Goal: Information Seeking & Learning: Compare options

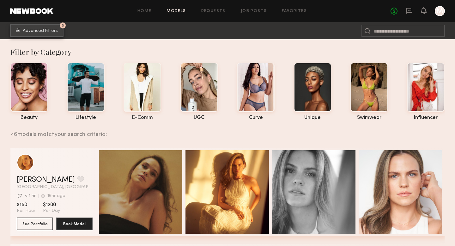
click at [53, 31] on span "Advanced Filters" at bounding box center [40, 31] width 35 height 4
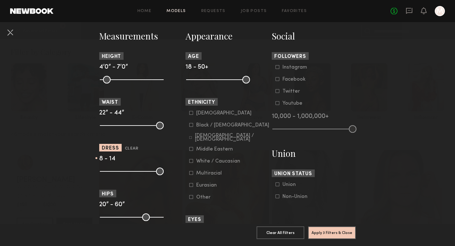
scroll to position [274, 0]
drag, startPoint x: 104, startPoint y: 127, endPoint x: 115, endPoint y: 129, distance: 10.9
type input "**"
click at [115, 129] on input "range" at bounding box center [132, 125] width 64 height 8
drag, startPoint x: 157, startPoint y: 126, endPoint x: 130, endPoint y: 125, distance: 26.2
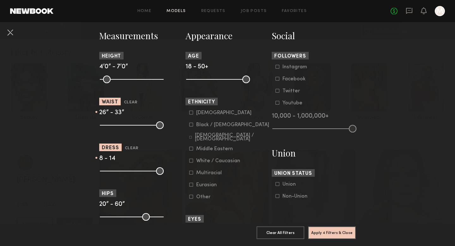
type input "**"
click at [130, 125] on input "range" at bounding box center [132, 125] width 64 height 8
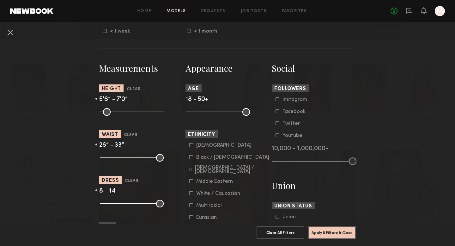
drag, startPoint x: 102, startPoint y: 112, endPoint x: 132, endPoint y: 115, distance: 29.8
type input "**"
click at [132, 115] on input "range" at bounding box center [132, 112] width 64 height 8
drag, startPoint x: 156, startPoint y: 111, endPoint x: 147, endPoint y: 112, distance: 8.9
click at [147, 112] on common-range-minmax at bounding box center [131, 111] width 64 height 8
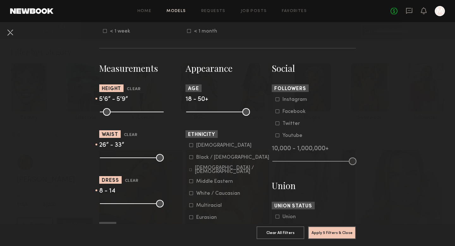
drag, startPoint x: 162, startPoint y: 112, endPoint x: 136, endPoint y: 117, distance: 26.3
type input "**"
click at [136, 116] on input "range" at bounding box center [132, 112] width 64 height 8
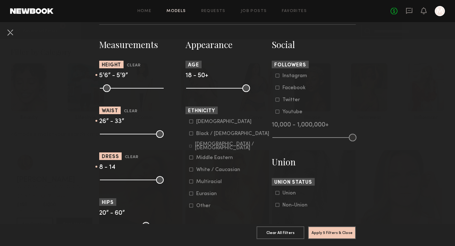
scroll to position [278, 0]
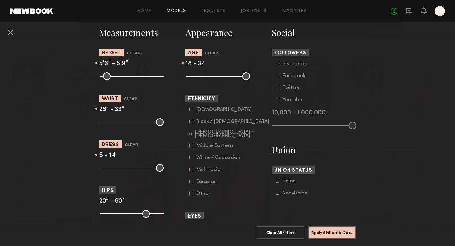
drag, startPoint x: 245, startPoint y: 76, endPoint x: 217, endPoint y: 80, distance: 27.7
type input "**"
click at [217, 80] on input "range" at bounding box center [218, 76] width 64 height 8
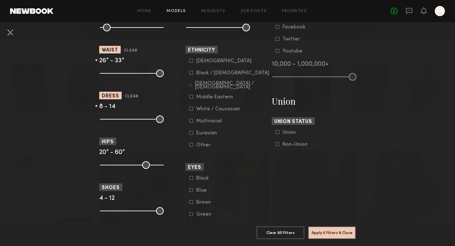
scroll to position [325, 0]
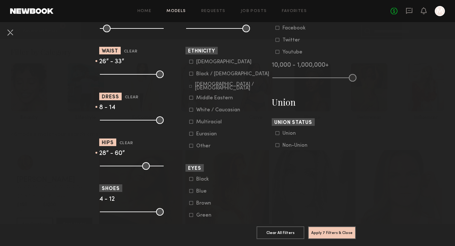
drag, startPoint x: 104, startPoint y: 167, endPoint x: 114, endPoint y: 168, distance: 9.8
type input "**"
click at [114, 168] on input "range" at bounding box center [132, 166] width 64 height 8
drag, startPoint x: 159, startPoint y: 168, endPoint x: 128, endPoint y: 171, distance: 31.3
type input "**"
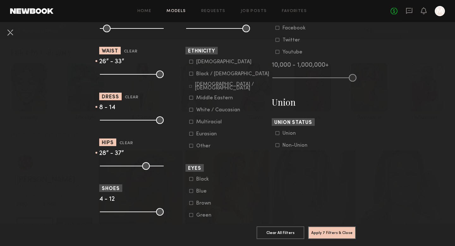
click at [128, 170] on input "range" at bounding box center [132, 166] width 64 height 8
drag, startPoint x: 102, startPoint y: 213, endPoint x: 112, endPoint y: 213, distance: 10.1
type input "***"
click at [112, 213] on input "range" at bounding box center [132, 212] width 64 height 8
drag, startPoint x: 156, startPoint y: 213, endPoint x: 149, endPoint y: 213, distance: 7.6
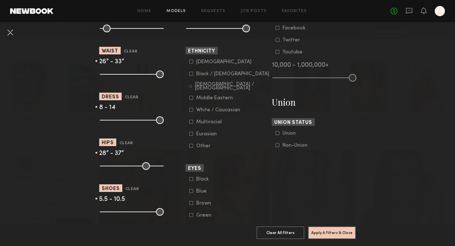
type input "****"
click at [149, 213] on input "range" at bounding box center [132, 212] width 64 height 8
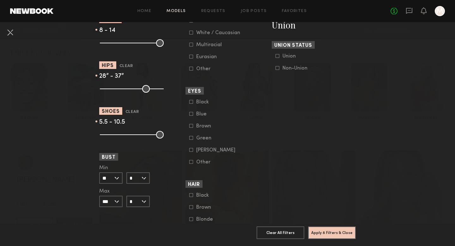
scroll to position [407, 0]
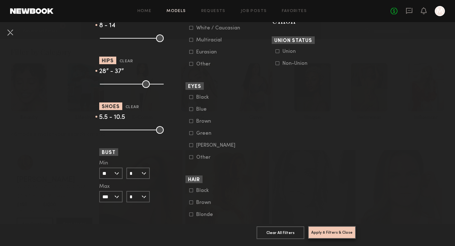
click at [330, 234] on button "Apply 8 Filters & Close" at bounding box center [332, 232] width 48 height 13
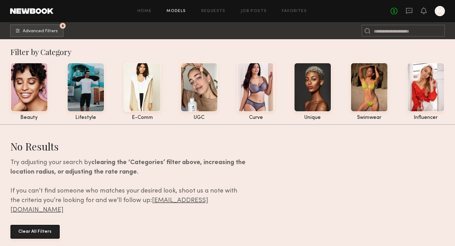
click at [37, 225] on button "Clear All Filters" at bounding box center [34, 232] width 49 height 14
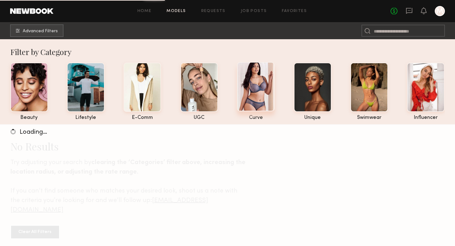
click at [244, 99] on div at bounding box center [256, 86] width 38 height 49
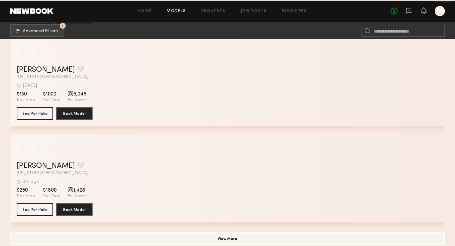
scroll to position [4533, 0]
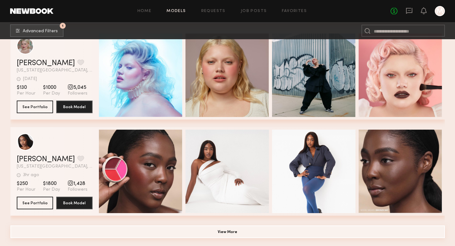
click at [226, 232] on button "View More" at bounding box center [227, 231] width 434 height 13
click at [222, 232] on button "View More" at bounding box center [227, 231] width 434 height 13
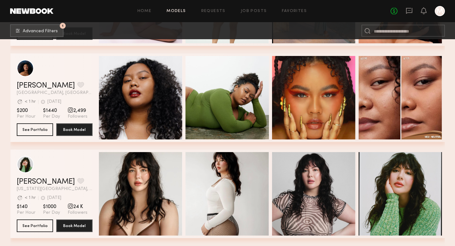
scroll to position [0, 0]
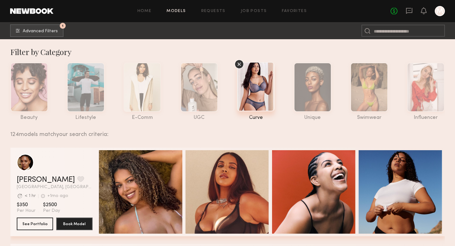
click at [239, 62] on icon at bounding box center [238, 63] width 9 height 9
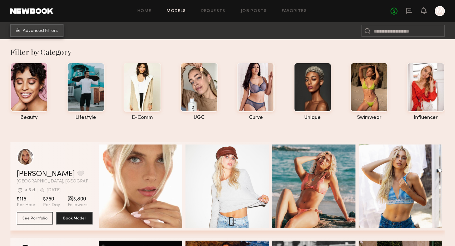
click at [32, 29] on span "Advanced Filters" at bounding box center [40, 31] width 35 height 4
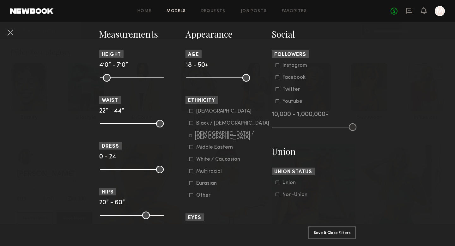
scroll to position [277, 0]
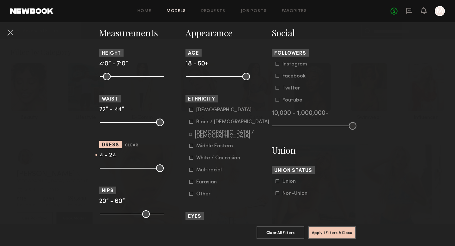
drag, startPoint x: 103, startPoint y: 169, endPoint x: 113, endPoint y: 169, distance: 10.1
type input "*"
click at [113, 169] on input "range" at bounding box center [132, 168] width 64 height 8
drag, startPoint x: 163, startPoint y: 171, endPoint x: 146, endPoint y: 171, distance: 17.1
click at [146, 171] on div at bounding box center [141, 168] width 84 height 8
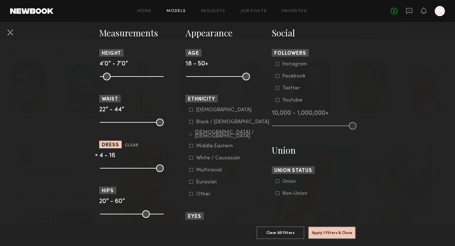
drag, startPoint x: 158, startPoint y: 170, endPoint x: 142, endPoint y: 171, distance: 15.8
type input "**"
click at [142, 171] on input "range" at bounding box center [132, 168] width 64 height 8
drag, startPoint x: 114, startPoint y: 169, endPoint x: 121, endPoint y: 169, distance: 6.6
type input "*"
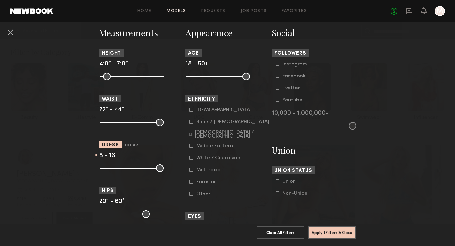
click at [121, 169] on input "range" at bounding box center [132, 168] width 64 height 8
click at [321, 232] on button "Apply 1 Filters & Close" at bounding box center [332, 232] width 48 height 13
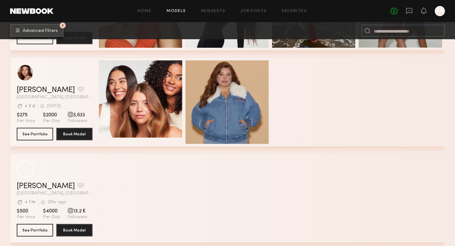
scroll to position [1147, 0]
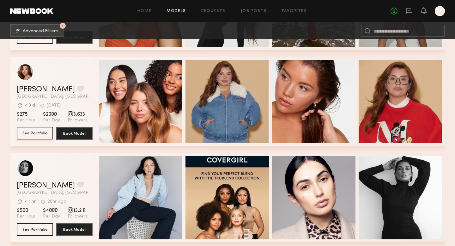
click at [29, 135] on button "See Portfolio" at bounding box center [35, 133] width 36 height 13
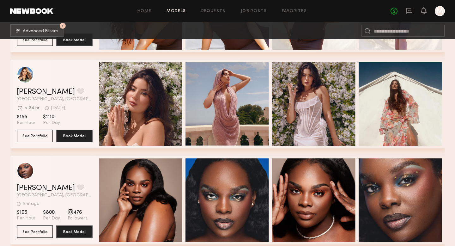
scroll to position [1422, 0]
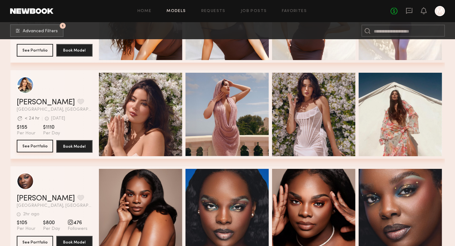
click at [39, 147] on button "See Portfolio" at bounding box center [35, 146] width 36 height 13
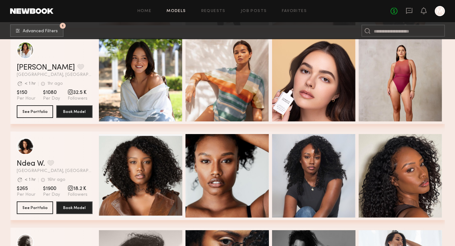
scroll to position [1840, 0]
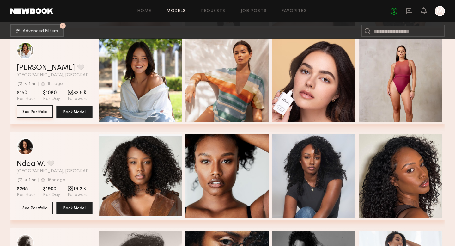
click at [25, 111] on button "See Portfolio" at bounding box center [35, 111] width 36 height 13
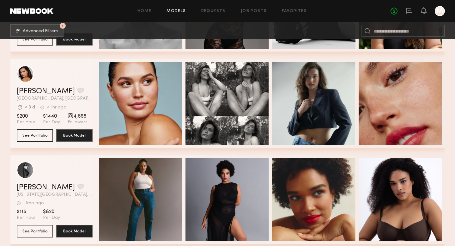
scroll to position [4509, 0]
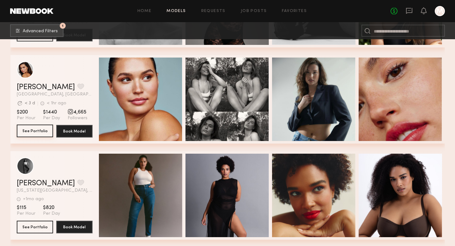
click at [41, 132] on button "See Portfolio" at bounding box center [35, 130] width 36 height 13
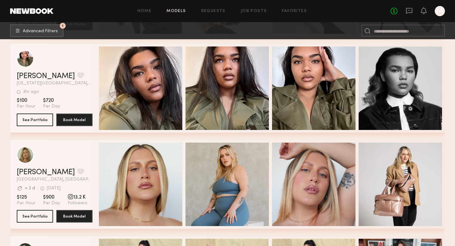
scroll to position [4782, 0]
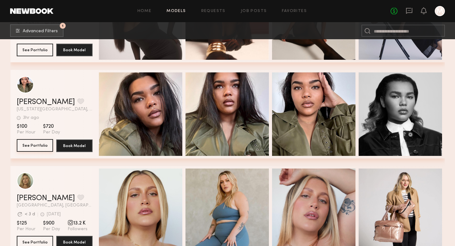
click at [35, 145] on button "See Portfolio" at bounding box center [35, 145] width 36 height 13
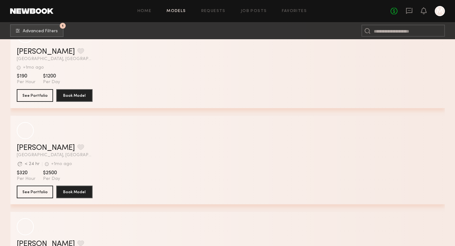
scroll to position [7162, 0]
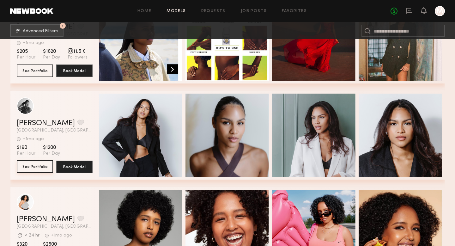
click at [30, 168] on button "See Portfolio" at bounding box center [35, 166] width 36 height 13
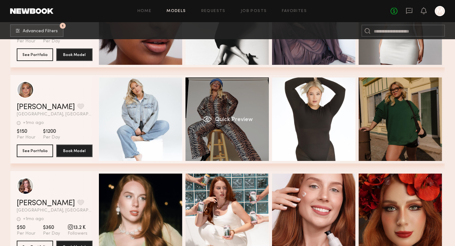
scroll to position [0, 2]
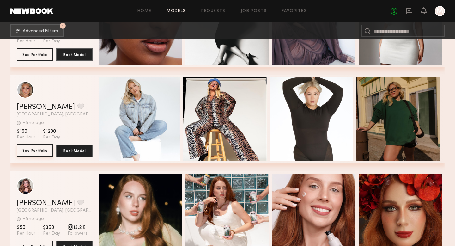
click at [40, 154] on button "See Portfolio" at bounding box center [35, 150] width 36 height 13
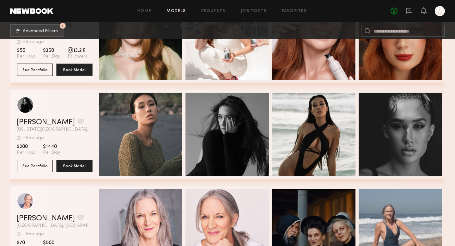
scroll to position [15996, 0]
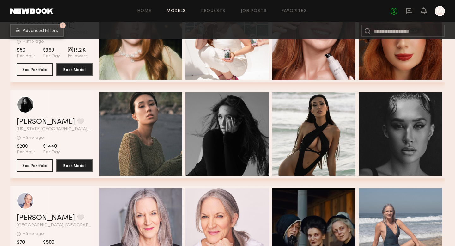
click at [51, 31] on span "Advanced Filters" at bounding box center [40, 31] width 35 height 4
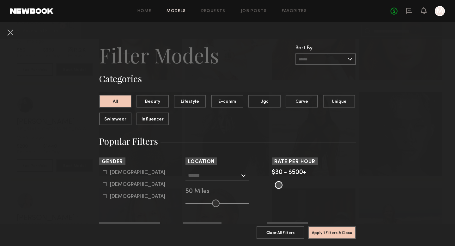
scroll to position [22, 0]
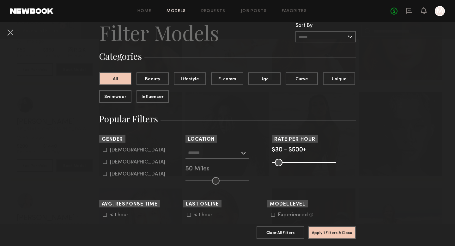
click at [217, 153] on input "text" at bounding box center [214, 152] width 52 height 11
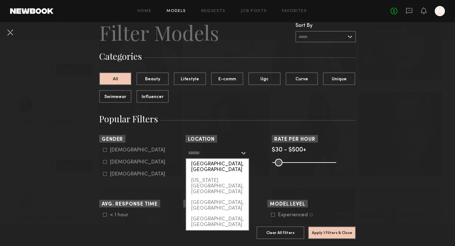
click at [215, 165] on div "[GEOGRAPHIC_DATA], [GEOGRAPHIC_DATA]" at bounding box center [217, 167] width 63 height 16
type input "**********"
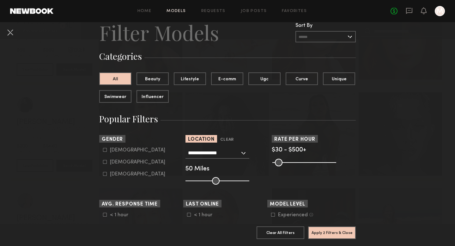
click at [106, 160] on common-framework-checkbox "Female" at bounding box center [143, 162] width 80 height 6
click at [108, 163] on label "Female" at bounding box center [134, 162] width 62 height 4
type input "**"
click at [327, 234] on button "Apply 3 Filters & Close" at bounding box center [332, 232] width 48 height 13
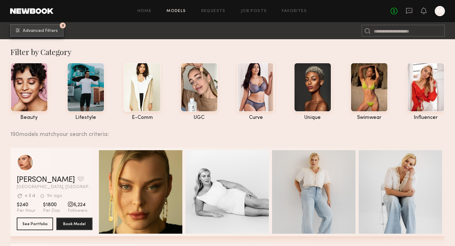
click at [32, 29] on span "Advanced Filters" at bounding box center [40, 31] width 35 height 4
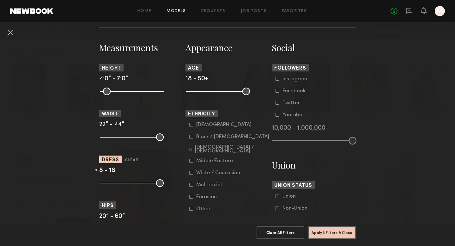
scroll to position [266, 0]
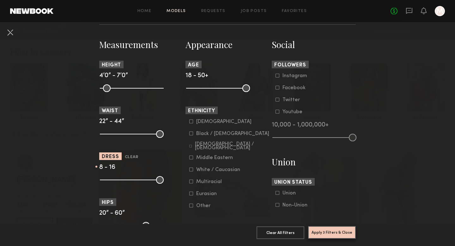
click at [331, 234] on button "Apply 3 Filters & Close" at bounding box center [332, 232] width 48 height 13
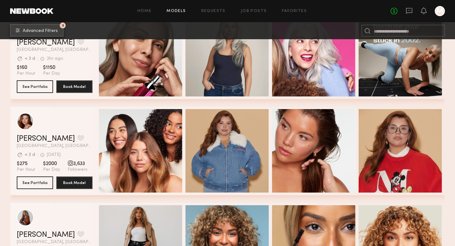
scroll to position [240, 0]
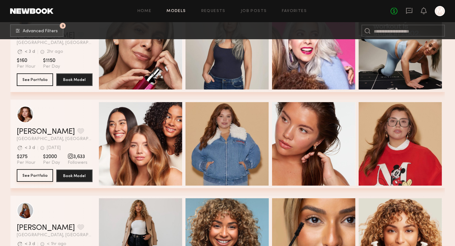
click at [35, 177] on button "See Portfolio" at bounding box center [35, 175] width 36 height 13
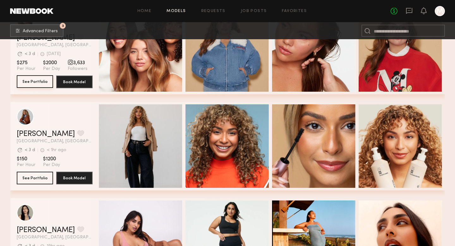
scroll to position [334, 0]
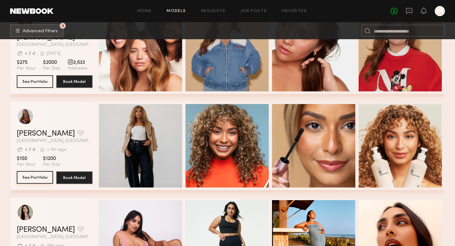
click at [33, 176] on button "See Portfolio" at bounding box center [35, 177] width 36 height 13
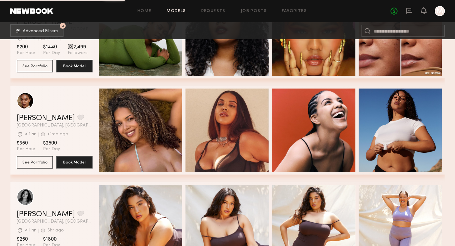
scroll to position [829, 0]
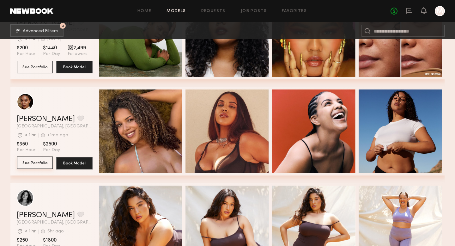
click at [36, 167] on button "See Portfolio" at bounding box center [35, 162] width 36 height 13
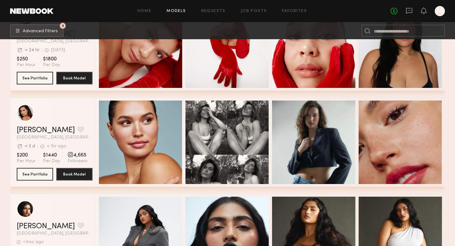
scroll to position [2834, 0]
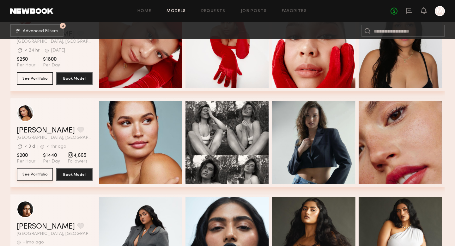
click at [37, 176] on button "See Portfolio" at bounding box center [35, 174] width 36 height 13
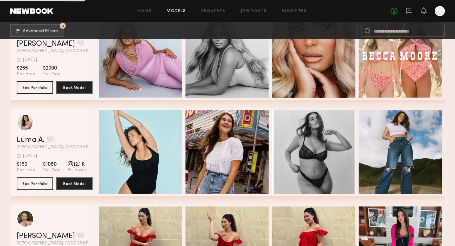
scroll to position [3113, 0]
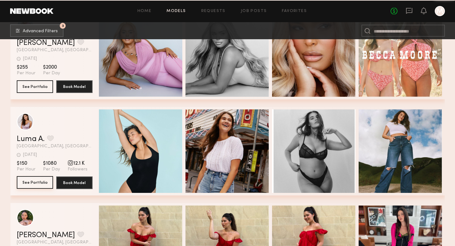
click at [38, 184] on button "See Portfolio" at bounding box center [35, 182] width 36 height 13
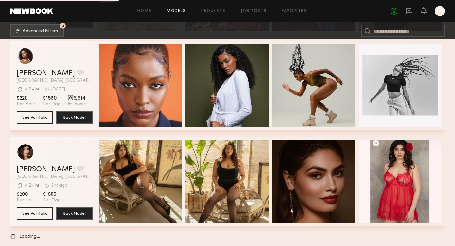
scroll to position [4527, 0]
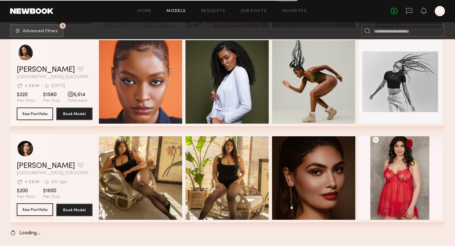
click at [39, 214] on button "See Portfolio" at bounding box center [35, 209] width 36 height 13
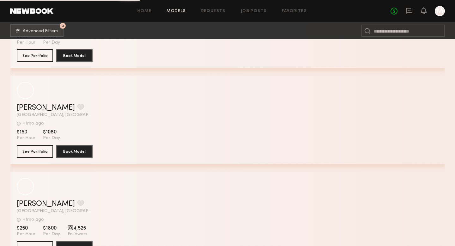
scroll to position [6793, 0]
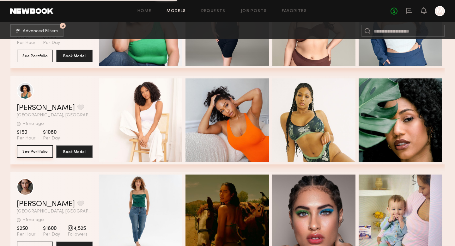
click at [30, 152] on button "See Portfolio" at bounding box center [35, 151] width 36 height 13
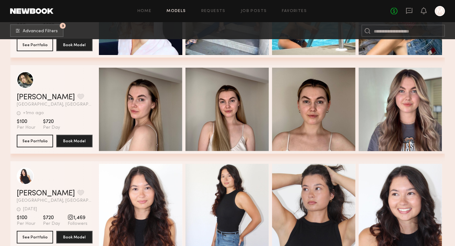
scroll to position [13708, 0]
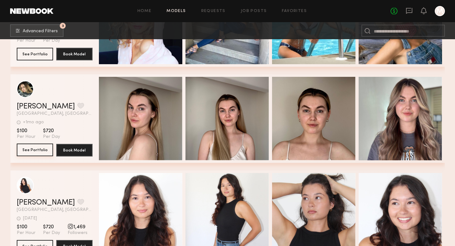
click at [34, 150] on button "See Portfolio" at bounding box center [35, 149] width 36 height 13
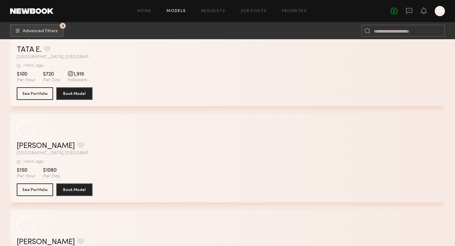
scroll to position [14960, 0]
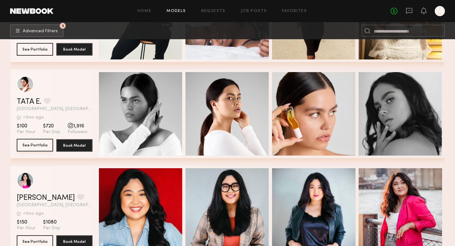
click at [33, 148] on button "See Portfolio" at bounding box center [35, 145] width 36 height 13
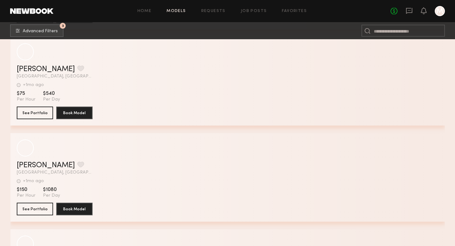
scroll to position [17807, 0]
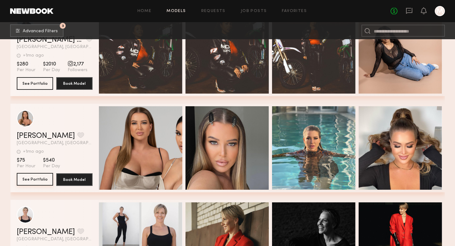
click at [33, 181] on button "See Portfolio" at bounding box center [35, 179] width 36 height 13
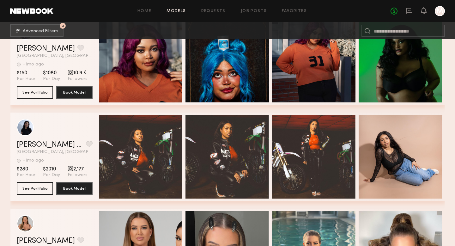
scroll to position [17661, 0]
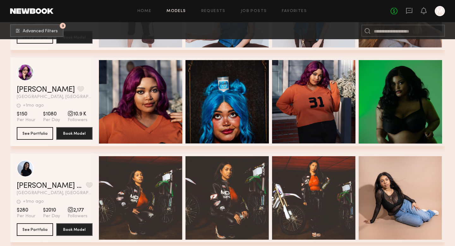
click at [178, 12] on link "Models" at bounding box center [175, 11] width 19 height 4
click at [292, 12] on link "Favorites" at bounding box center [294, 11] width 25 height 4
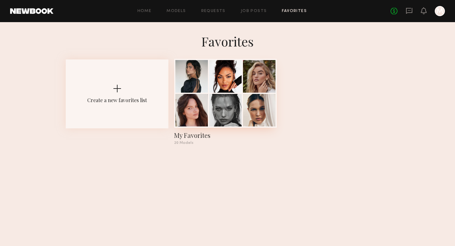
click at [211, 110] on div at bounding box center [225, 110] width 33 height 33
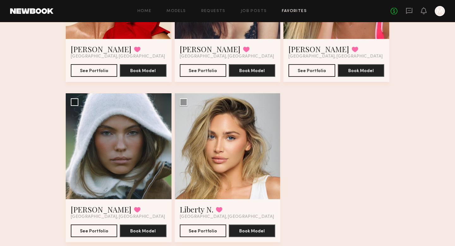
scroll to position [958, 0]
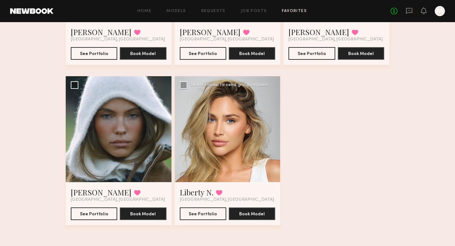
click at [224, 151] on div at bounding box center [228, 129] width 106 height 106
click at [197, 213] on button "See Portfolio" at bounding box center [203, 213] width 46 height 13
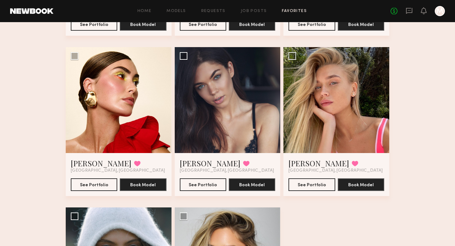
scroll to position [831, 0]
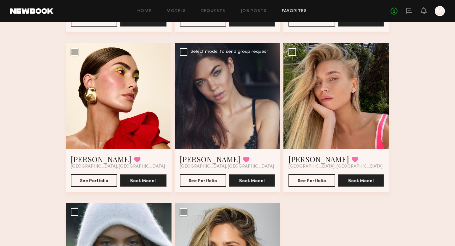
click at [227, 113] on div at bounding box center [228, 96] width 106 height 106
click at [198, 181] on button "See Portfolio" at bounding box center [203, 180] width 46 height 13
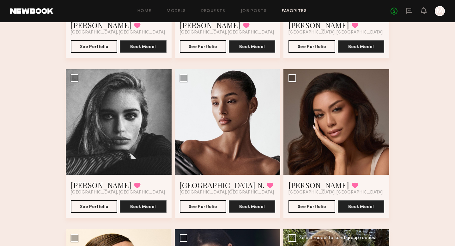
scroll to position [640, 0]
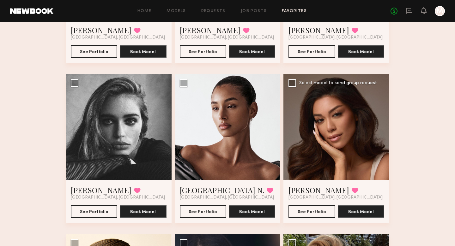
click at [339, 147] on div at bounding box center [336, 127] width 106 height 106
click at [303, 214] on button "See Portfolio" at bounding box center [311, 211] width 46 height 13
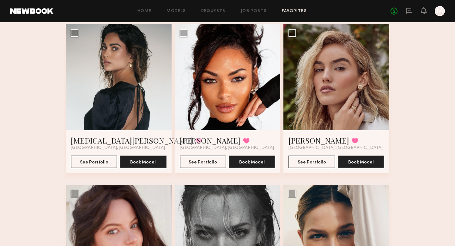
scroll to position [0, 0]
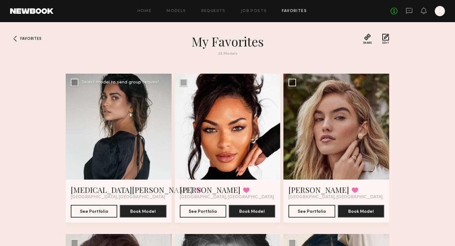
click at [127, 147] on div at bounding box center [119, 127] width 106 height 106
click at [91, 210] on button "See Portfolio" at bounding box center [94, 210] width 46 height 13
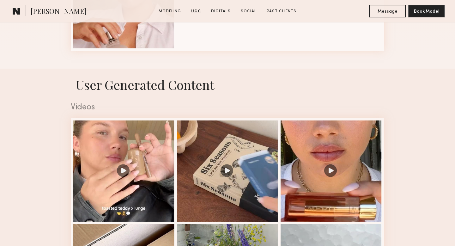
scroll to position [546, 0]
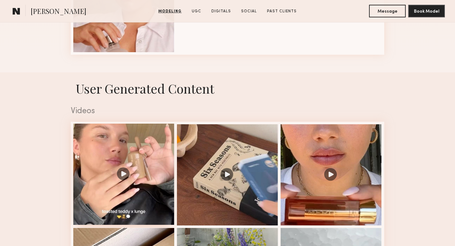
click at [120, 169] on div at bounding box center [123, 173] width 101 height 101
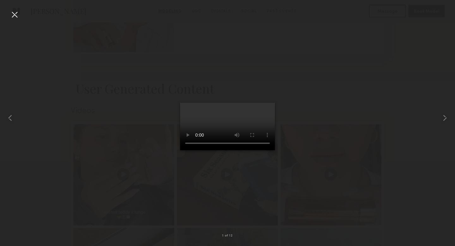
click at [131, 129] on div at bounding box center [227, 117] width 455 height 215
click at [12, 5] on nb-gallery-light "1 of 12" at bounding box center [227, 123] width 455 height 246
click at [12, 13] on div at bounding box center [14, 14] width 10 height 10
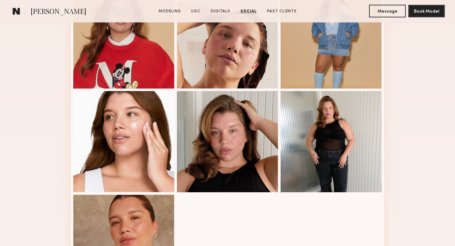
scroll to position [0, 0]
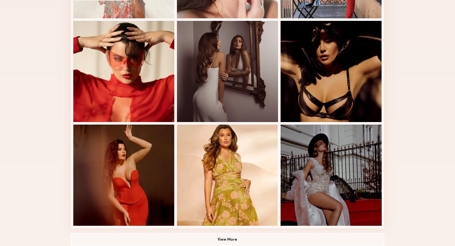
scroll to position [461, 0]
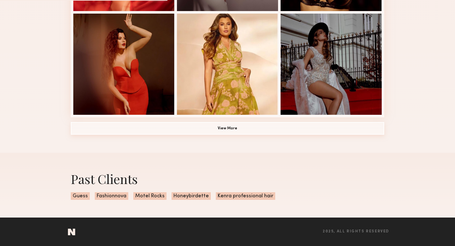
click at [225, 131] on button "View More" at bounding box center [227, 128] width 313 height 13
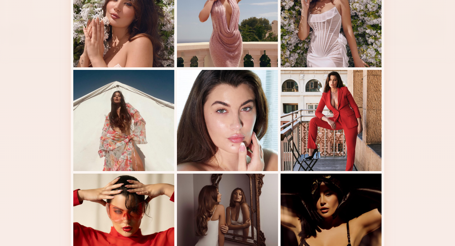
scroll to position [44, 0]
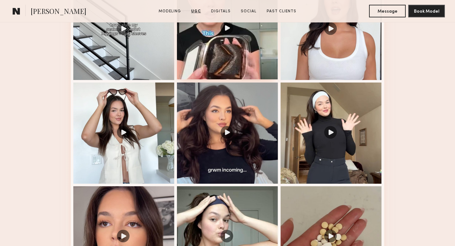
scroll to position [821, 0]
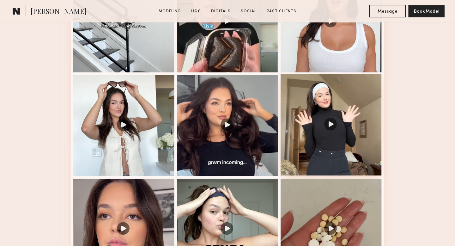
click at [301, 160] on div at bounding box center [330, 124] width 101 height 101
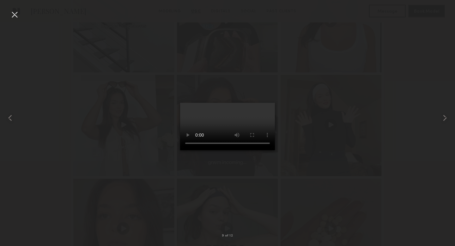
click at [320, 169] on div at bounding box center [227, 117] width 455 height 215
click at [15, 15] on div at bounding box center [14, 14] width 10 height 10
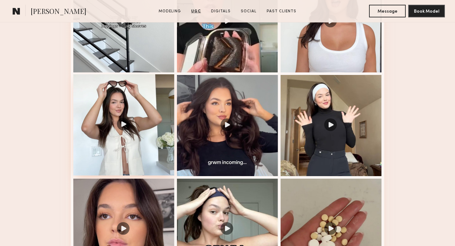
click at [152, 123] on div at bounding box center [123, 124] width 101 height 101
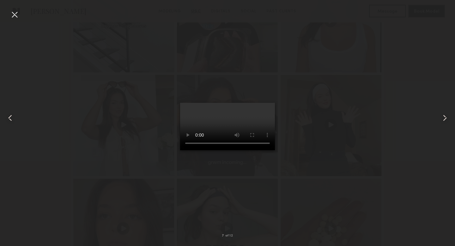
click at [16, 17] on div at bounding box center [14, 14] width 10 height 10
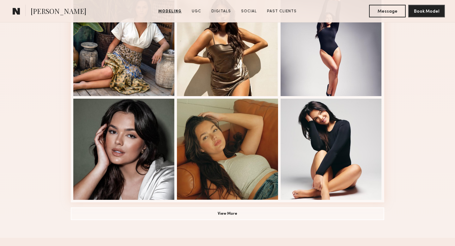
scroll to position [401, 0]
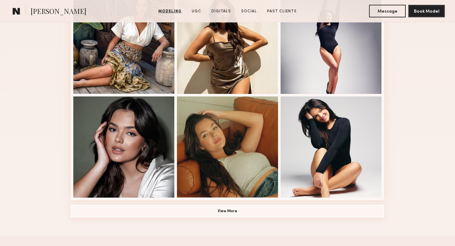
click at [224, 210] on button "View More" at bounding box center [227, 211] width 313 height 13
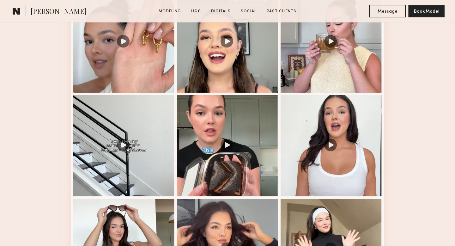
scroll to position [1094, 0]
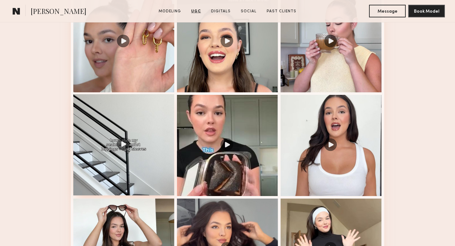
click at [160, 129] on div at bounding box center [123, 144] width 101 height 101
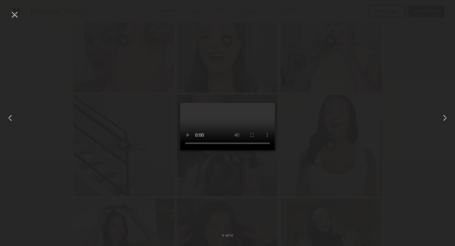
click at [348, 156] on div at bounding box center [227, 117] width 455 height 215
click at [15, 16] on div at bounding box center [14, 14] width 10 height 10
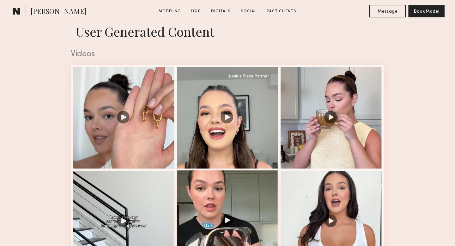
scroll to position [1017, 0]
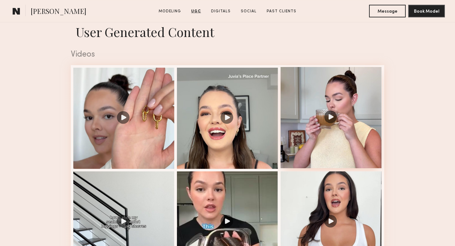
click at [310, 151] on div at bounding box center [330, 117] width 101 height 101
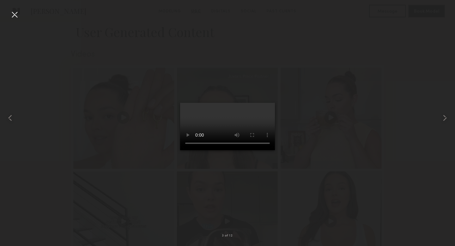
click at [19, 15] on div at bounding box center [14, 14] width 10 height 10
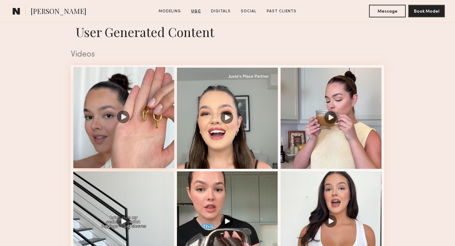
click at [153, 124] on div at bounding box center [123, 117] width 101 height 101
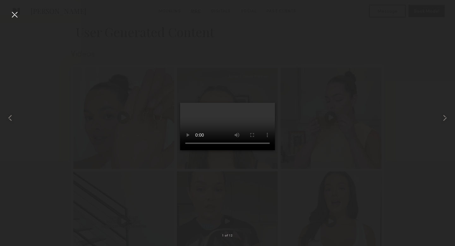
click at [14, 15] on div at bounding box center [14, 14] width 10 height 10
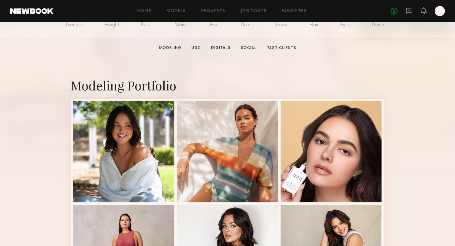
scroll to position [87, 0]
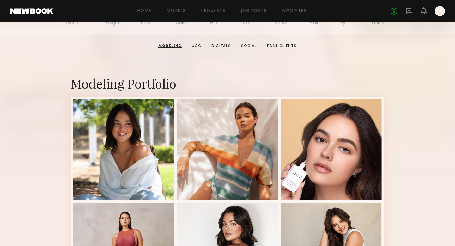
click at [275, 50] on section "AnnaNoel O. Modeling UGC Digitals Social Past Clients Message Book Model" at bounding box center [227, 46] width 455 height 22
click at [281, 46] on link "Past Clients" at bounding box center [281, 46] width 35 height 6
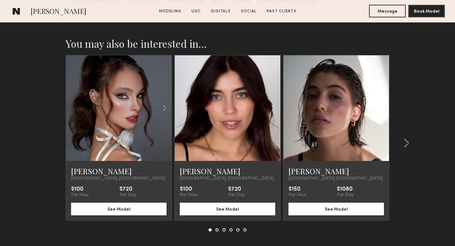
scroll to position [2499, 0]
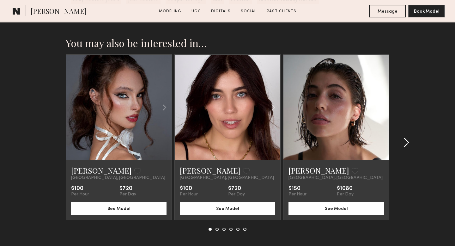
click at [407, 142] on common-icon at bounding box center [406, 142] width 6 height 10
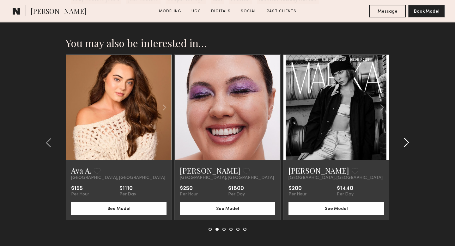
click at [407, 142] on common-icon at bounding box center [406, 142] width 6 height 10
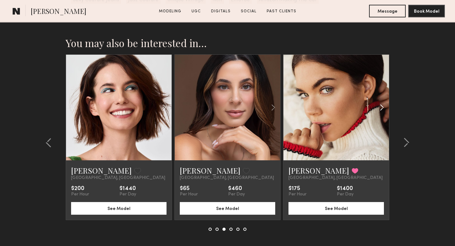
click at [382, 110] on common-icon at bounding box center [381, 107] width 9 height 12
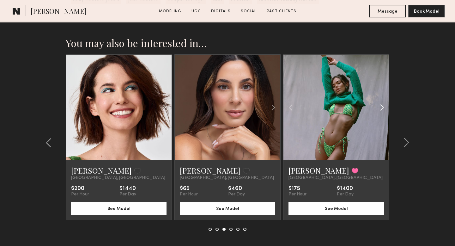
click at [382, 110] on common-icon at bounding box center [381, 107] width 9 height 12
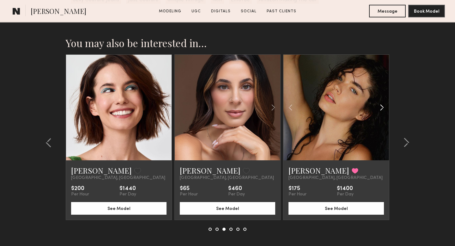
click at [382, 110] on common-icon at bounding box center [381, 107] width 9 height 12
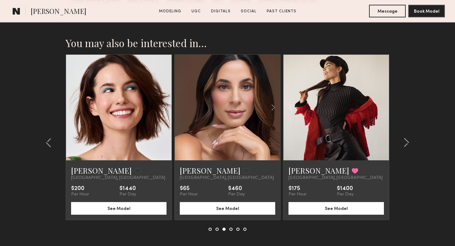
click at [382, 110] on div at bounding box center [335, 107] width 105 height 105
click at [405, 143] on common-icon at bounding box center [406, 142] width 6 height 10
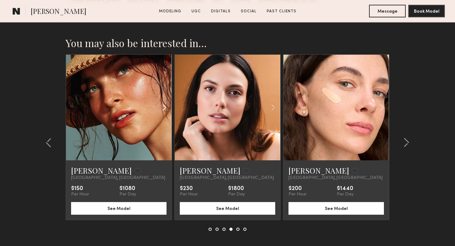
click at [164, 109] on common-icon at bounding box center [164, 107] width 9 height 12
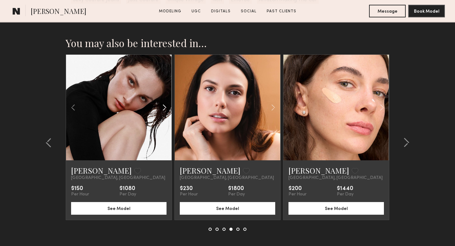
click at [164, 109] on common-icon at bounding box center [164, 107] width 9 height 12
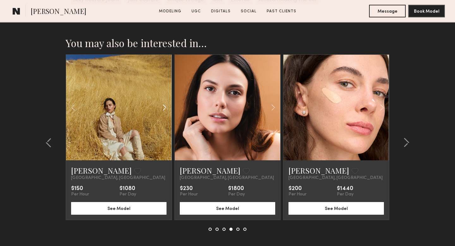
click at [164, 109] on common-icon at bounding box center [164, 107] width 9 height 12
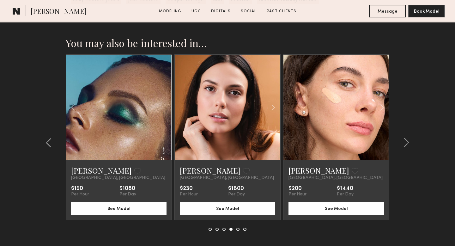
click at [164, 109] on div at bounding box center [118, 107] width 105 height 105
click at [380, 106] on common-icon at bounding box center [381, 107] width 9 height 12
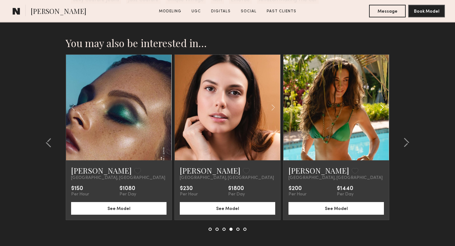
click at [380, 106] on common-icon at bounding box center [381, 107] width 9 height 12
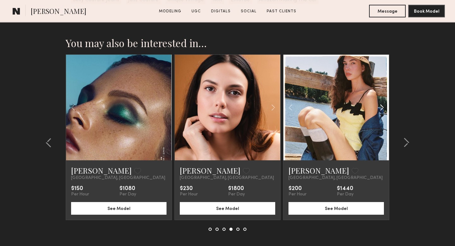
click at [380, 106] on common-icon at bounding box center [381, 107] width 9 height 12
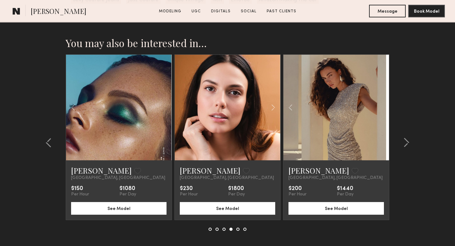
click at [380, 106] on div at bounding box center [335, 107] width 105 height 105
click at [402, 143] on button at bounding box center [404, 142] width 10 height 10
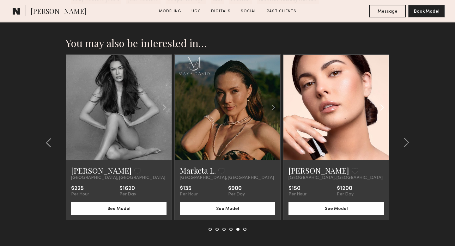
click at [381, 105] on common-icon at bounding box center [381, 107] width 9 height 12
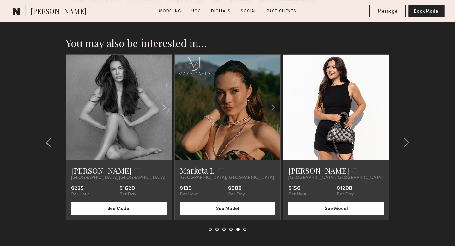
click at [381, 105] on common-icon at bounding box center [381, 107] width 9 height 12
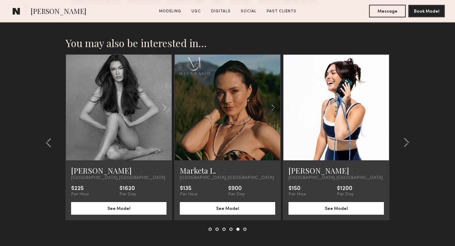
click at [381, 105] on common-icon at bounding box center [381, 107] width 9 height 12
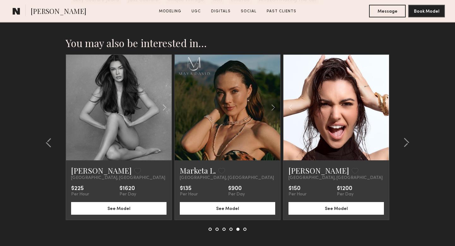
click at [381, 105] on div at bounding box center [335, 107] width 105 height 105
click at [163, 109] on common-icon at bounding box center [164, 107] width 9 height 12
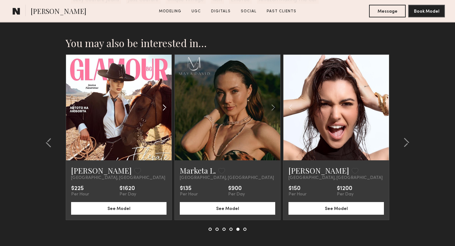
click at [163, 109] on common-icon at bounding box center [164, 107] width 9 height 12
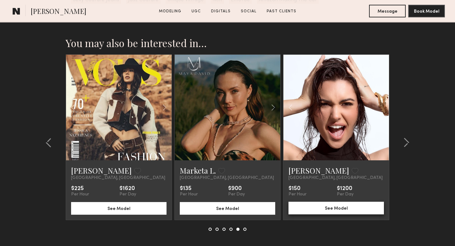
click at [323, 206] on button "See Model" at bounding box center [335, 208] width 95 height 13
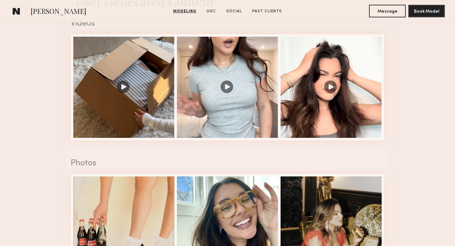
scroll to position [652, 0]
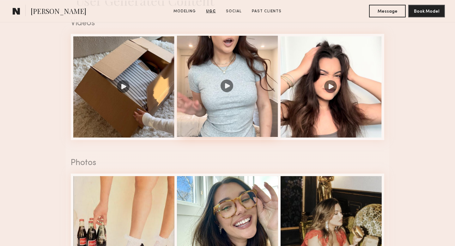
click at [245, 123] on div at bounding box center [227, 86] width 101 height 101
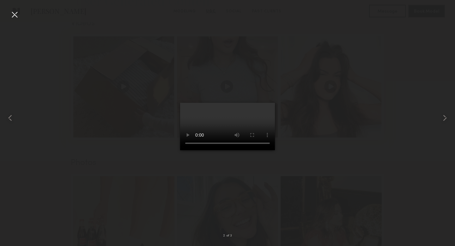
click at [15, 18] on div at bounding box center [14, 14] width 10 height 10
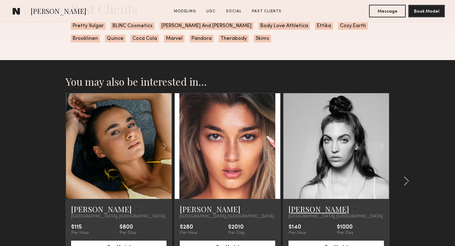
scroll to position [1340, 0]
click at [407, 181] on common-icon at bounding box center [406, 181] width 6 height 10
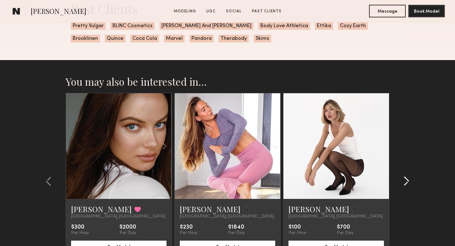
click at [407, 181] on common-icon at bounding box center [406, 181] width 6 height 10
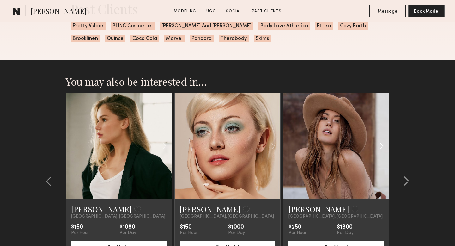
click at [378, 144] on common-icon at bounding box center [381, 146] width 9 height 12
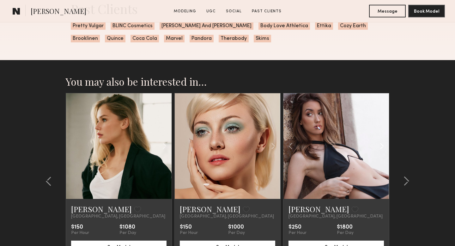
click at [378, 143] on common-icon at bounding box center [381, 146] width 9 height 12
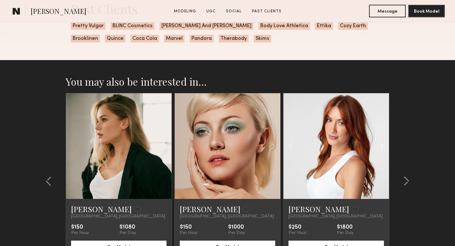
click at [378, 143] on common-icon at bounding box center [381, 146] width 9 height 12
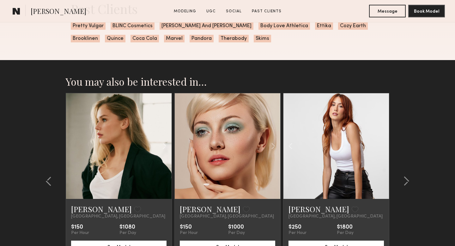
click at [378, 143] on div at bounding box center [335, 145] width 105 height 105
click at [405, 180] on common-icon at bounding box center [406, 181] width 6 height 10
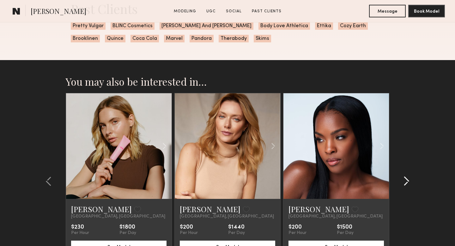
click at [405, 180] on common-icon at bounding box center [406, 181] width 6 height 10
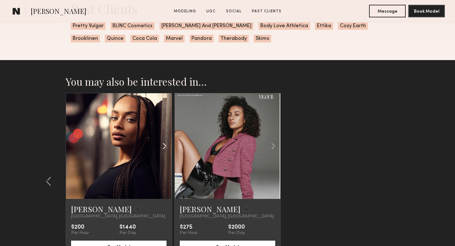
click at [162, 139] on div at bounding box center [154, 145] width 35 height 105
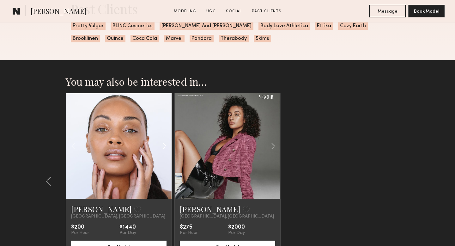
click at [162, 139] on div at bounding box center [154, 145] width 35 height 105
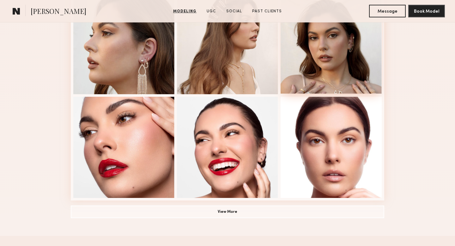
scroll to position [0, 0]
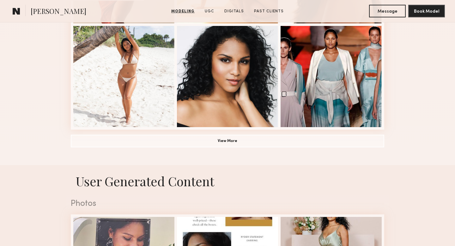
scroll to position [472, 0]
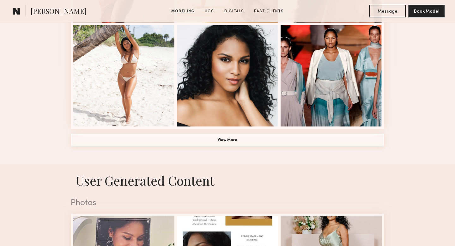
click at [238, 139] on button "View More" at bounding box center [227, 140] width 313 height 13
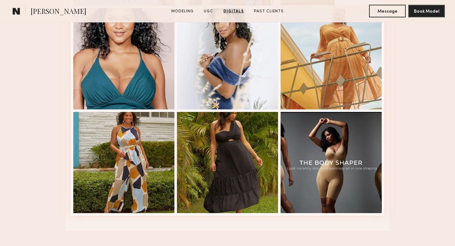
scroll to position [849, 0]
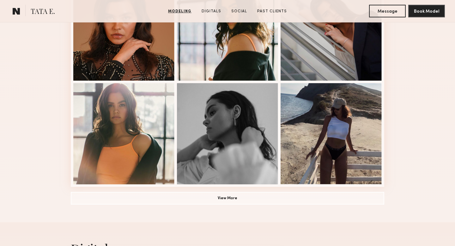
scroll to position [393, 0]
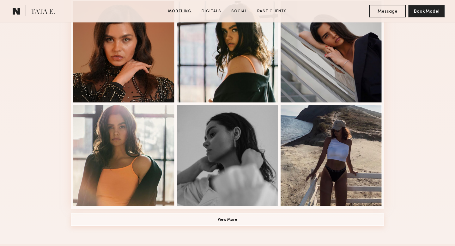
click at [240, 218] on button "View More" at bounding box center [227, 219] width 313 height 13
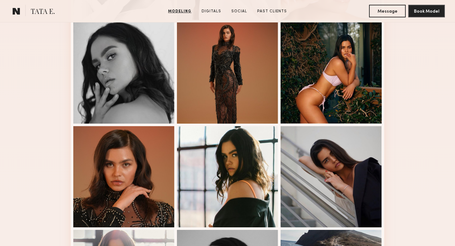
scroll to position [87, 0]
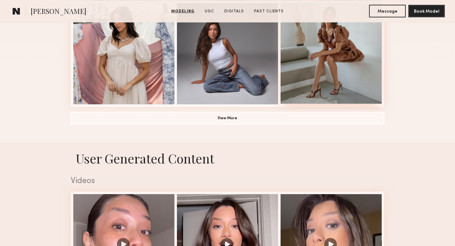
scroll to position [488, 0]
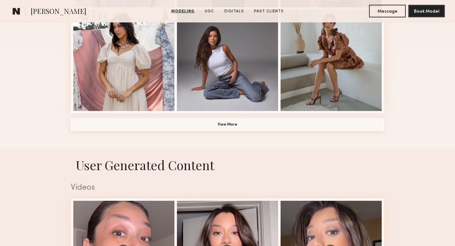
click at [264, 126] on button "View More" at bounding box center [227, 124] width 313 height 13
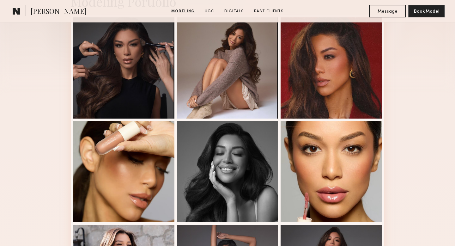
scroll to position [0, 0]
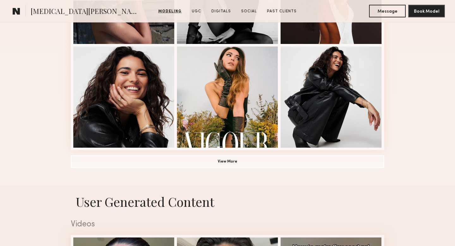
scroll to position [458, 0]
